Goal: Information Seeking & Learning: Learn about a topic

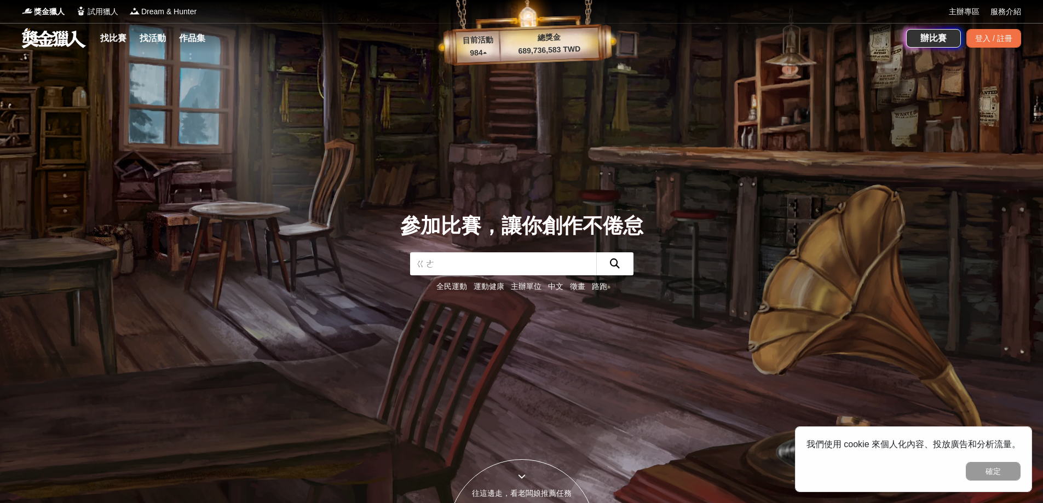
type input "歌"
type input "高"
type input "淨零"
click button "submit" at bounding box center [615, 264] width 37 height 23
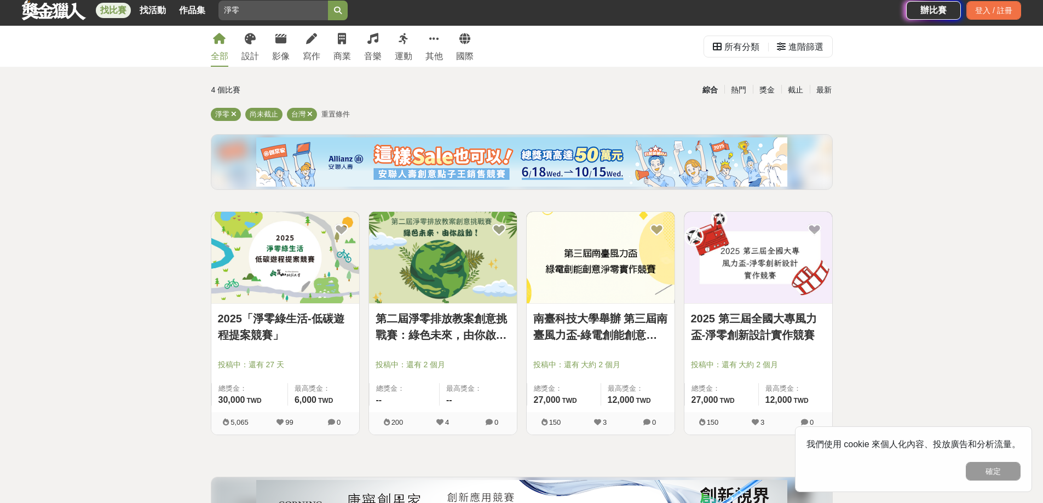
scroll to position [55, 0]
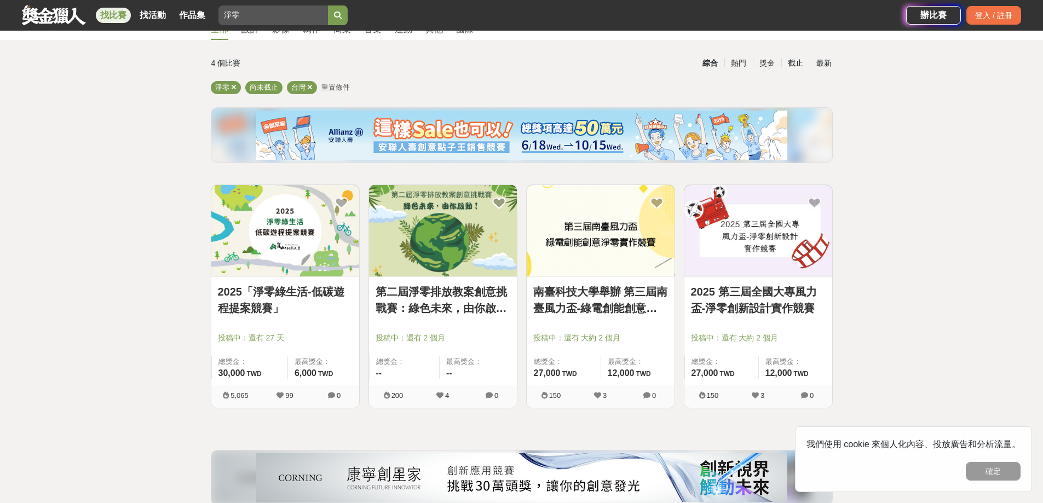
click at [306, 297] on link "2025「淨零綠生活-低碳遊程提案競賽」" at bounding box center [285, 300] width 135 height 33
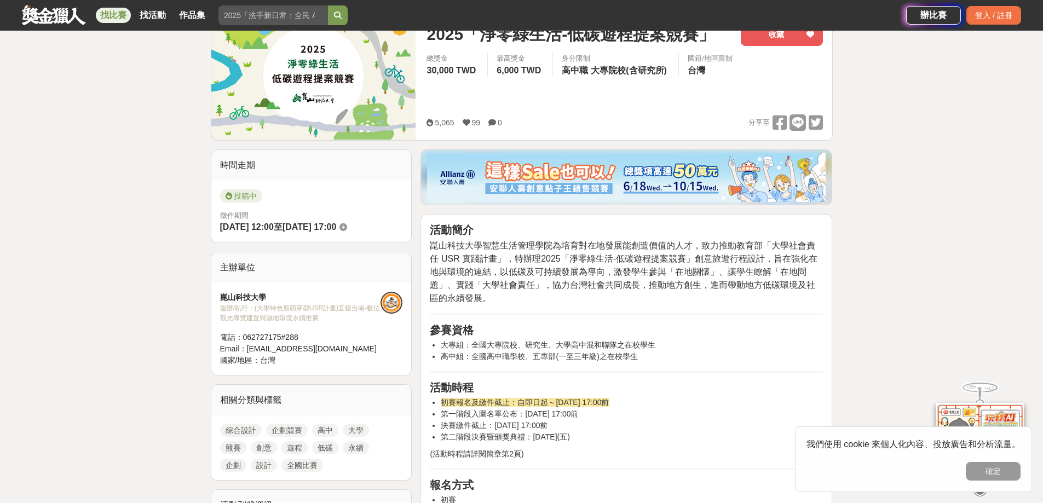
scroll to position [164, 0]
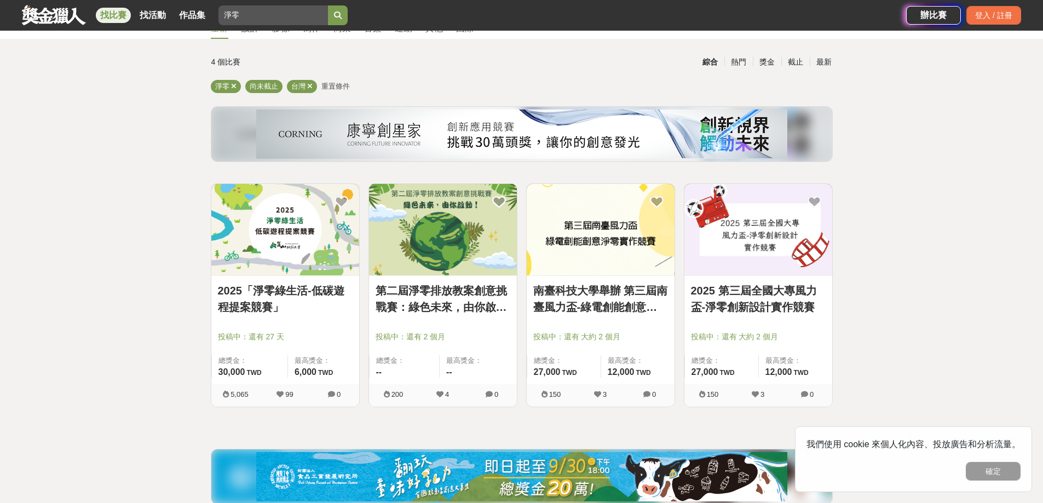
scroll to position [55, 0]
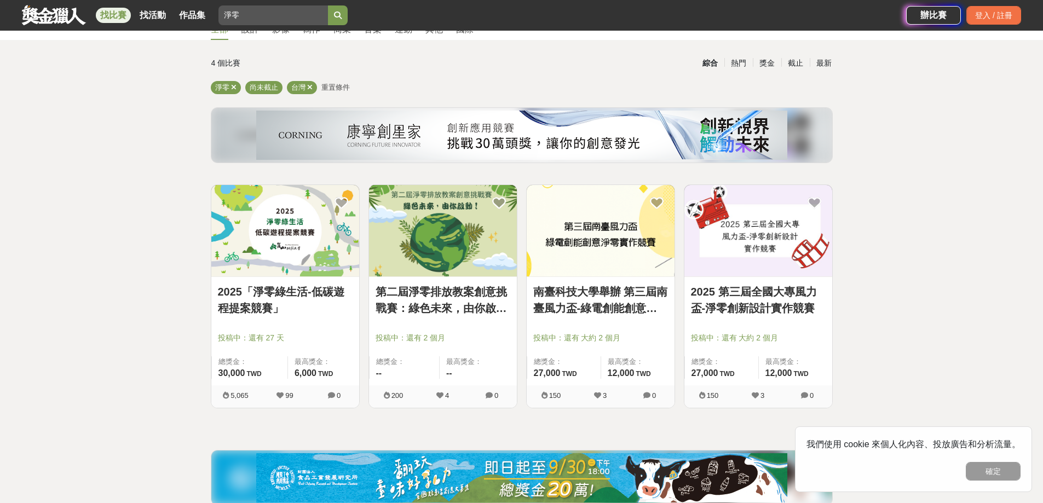
click at [473, 303] on link "第二屆淨零排放教案創意挑戰賽：綠色未來，由你啟動！" at bounding box center [443, 300] width 135 height 33
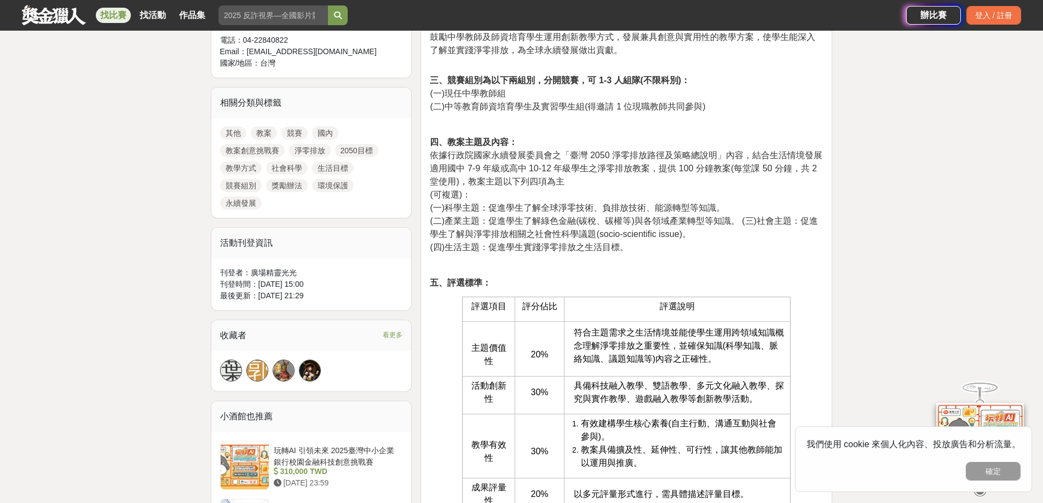
scroll to position [767, 0]
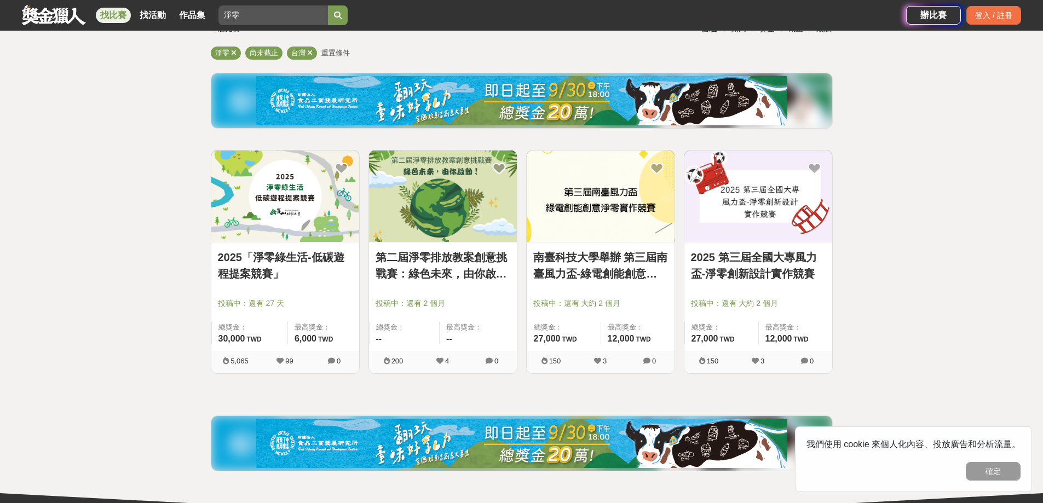
scroll to position [55, 0]
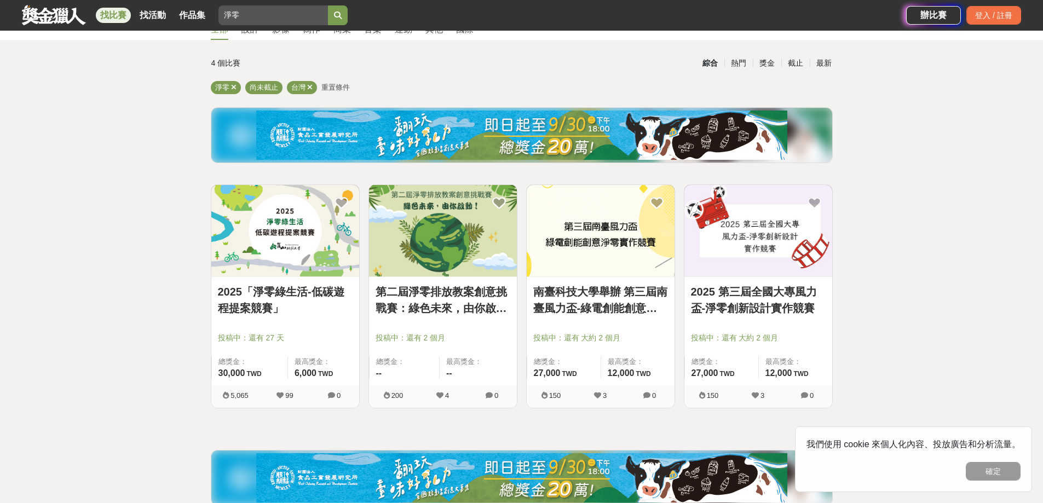
click at [618, 295] on link "南臺科技大學舉辦 第三屆南臺風力盃-綠電創能創意淨零實作競賽" at bounding box center [601, 300] width 135 height 33
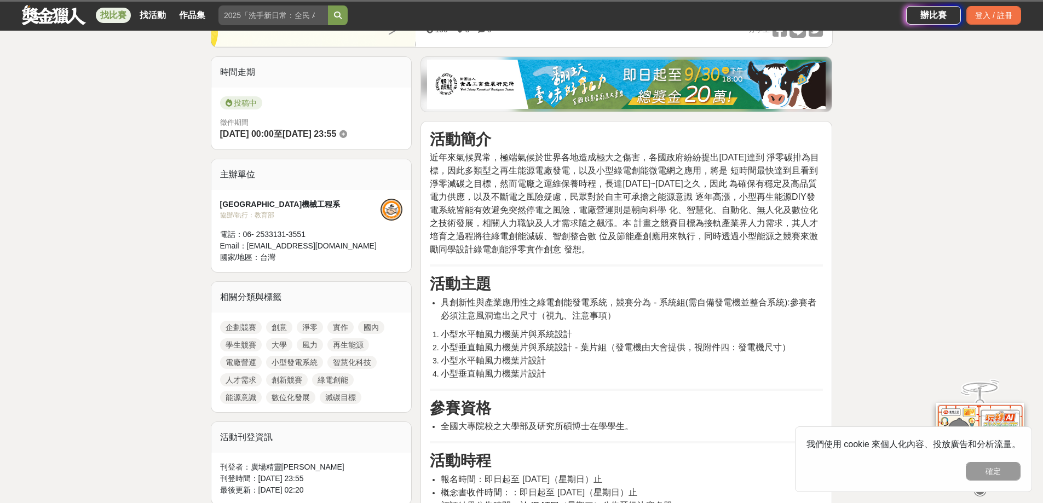
scroll to position [329, 0]
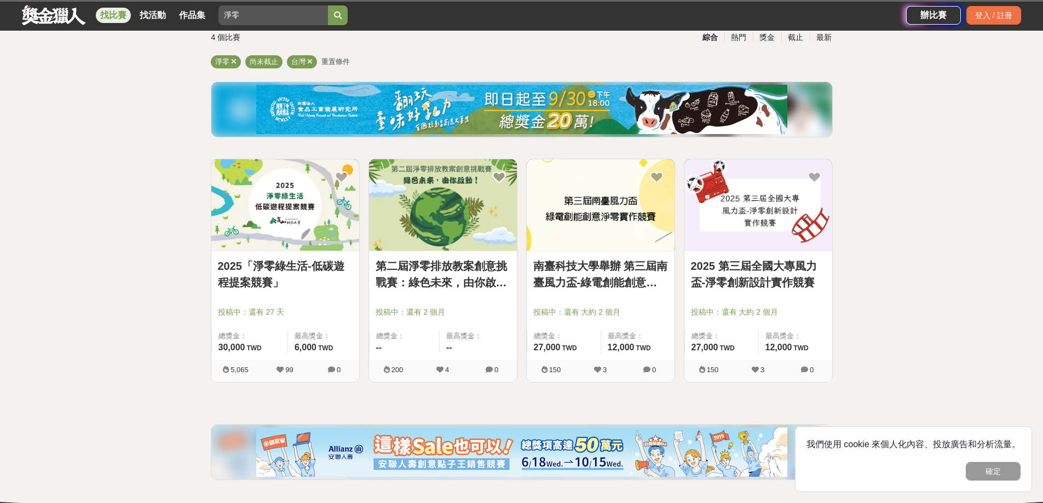
scroll to position [55, 0]
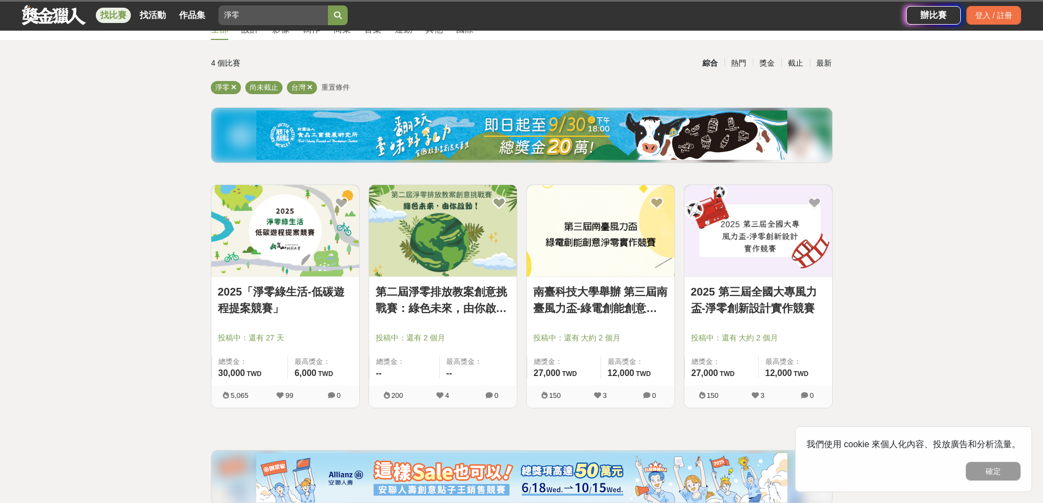
click at [761, 295] on link "2025 第三屆全國大專風力盃-淨零創新設計實作競賽" at bounding box center [758, 300] width 135 height 33
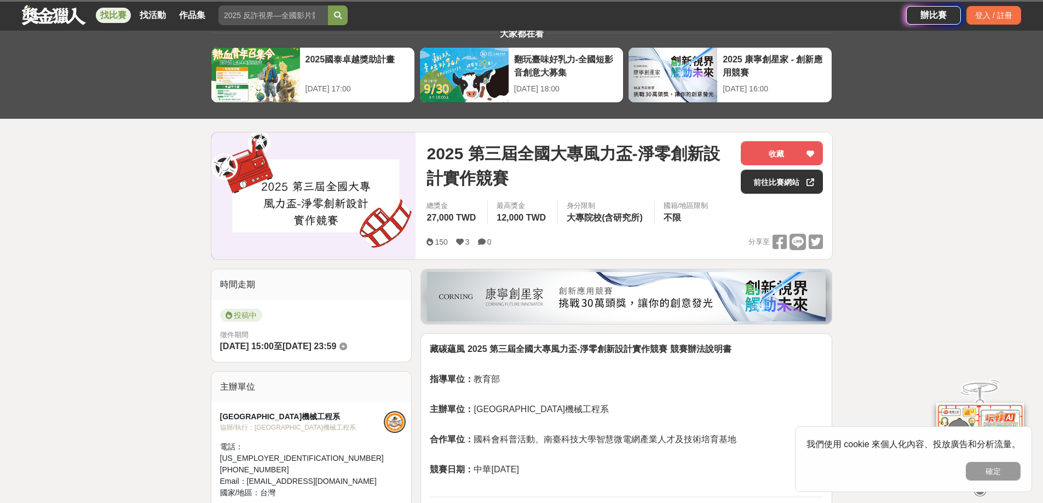
scroll to position [55, 0]
